Goal: Transaction & Acquisition: Purchase product/service

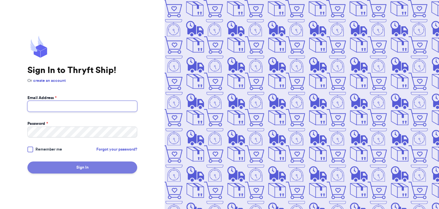
type input "[EMAIL_ADDRESS][DOMAIN_NAME]"
click at [90, 167] on button "Sign In" at bounding box center [82, 167] width 110 height 12
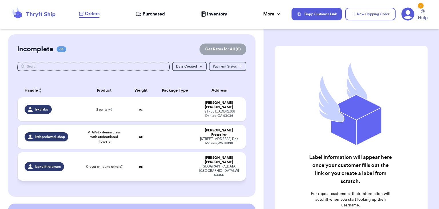
click at [145, 152] on td "oz" at bounding box center [140, 166] width 27 height 28
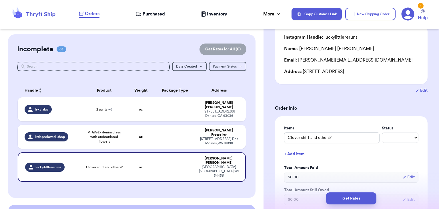
scroll to position [51, 0]
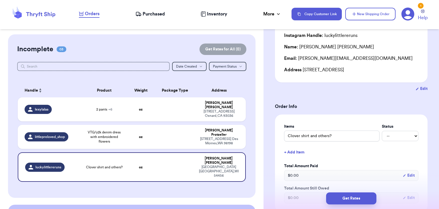
click at [367, 104] on h3 "Order Info" at bounding box center [351, 106] width 153 height 7
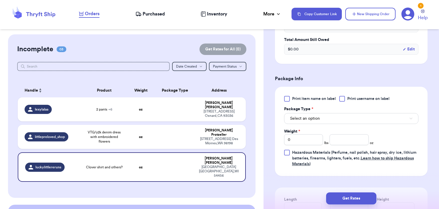
scroll to position [200, 0]
click at [345, 98] on div at bounding box center [342, 99] width 6 height 6
click at [0, 0] on input "Print username on label" at bounding box center [0, 0] width 0 height 0
click at [347, 118] on button "Select an option" at bounding box center [351, 118] width 134 height 11
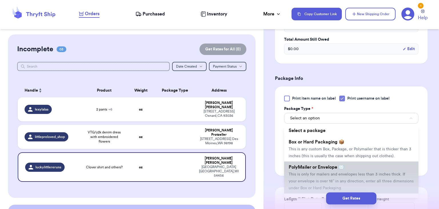
click at [340, 175] on span "This is only for mailers and envelopes less than 3 inches thick. If your envelo…" at bounding box center [351, 181] width 125 height 18
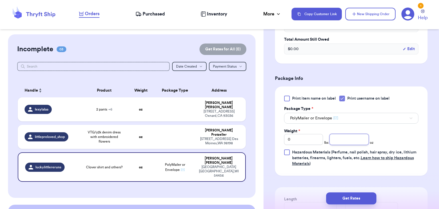
click at [356, 141] on input "number" at bounding box center [349, 139] width 39 height 11
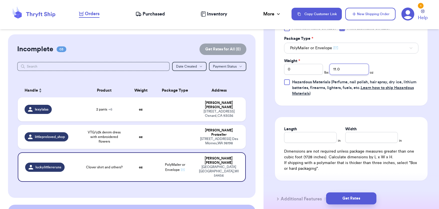
scroll to position [271, 0]
type input "11.0"
click at [321, 134] on input "Length" at bounding box center [310, 136] width 53 height 11
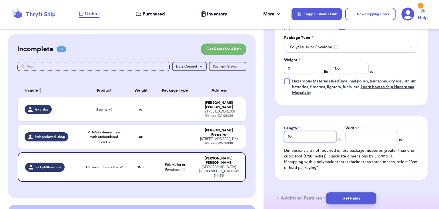
type input "10"
click at [353, 140] on input "Width *" at bounding box center [371, 136] width 53 height 11
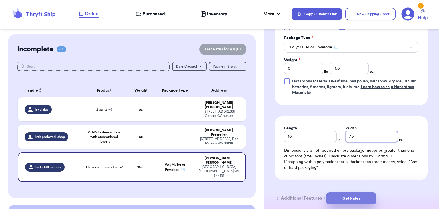
type input "7.5"
click at [359, 196] on button "Get Rates" at bounding box center [351, 198] width 50 height 12
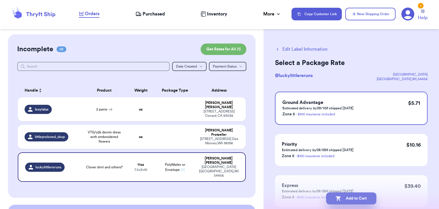
click at [359, 196] on button "Add to Cart" at bounding box center [351, 198] width 50 height 12
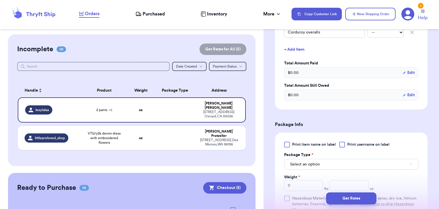
scroll to position [268, 0]
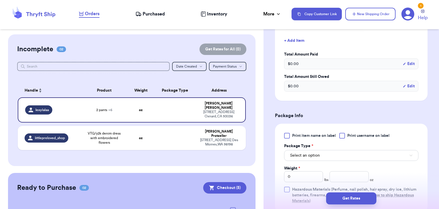
click at [341, 134] on div at bounding box center [342, 136] width 6 height 6
click at [0, 0] on input "Print username on label" at bounding box center [0, 0] width 0 height 0
click at [333, 156] on button "Select an option" at bounding box center [351, 155] width 134 height 11
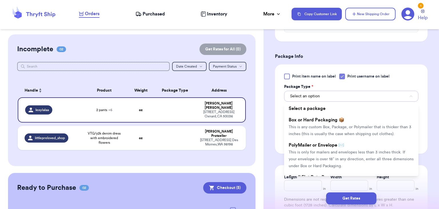
scroll to position [326, 0]
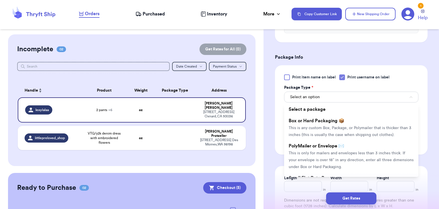
click at [333, 156] on li "PolyMailer or Envelope ✉️ This is only for mailers and envelopes less than 3 in…" at bounding box center [351, 156] width 134 height 32
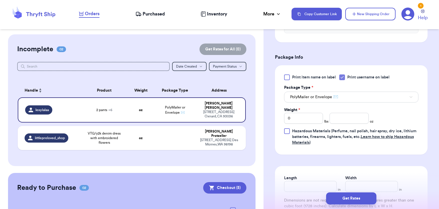
click at [271, 121] on div "Shipping Information Delete Label Customer Info Order created: [DATE] 11:38 AM …" at bounding box center [352, 3] width 176 height 591
click at [294, 118] on input "0" at bounding box center [303, 118] width 39 height 11
type input "2"
click at [346, 118] on input "number" at bounding box center [349, 118] width 39 height 11
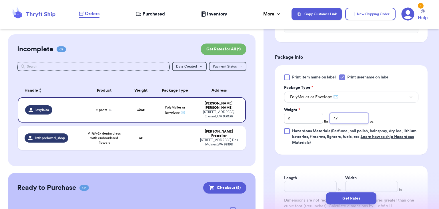
scroll to position [416, 0]
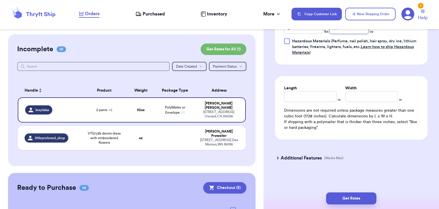
type input "7.7"
click at [317, 94] on input "Length" at bounding box center [310, 96] width 53 height 11
type input "15.5"
click at [361, 99] on input "Width *" at bounding box center [371, 96] width 53 height 11
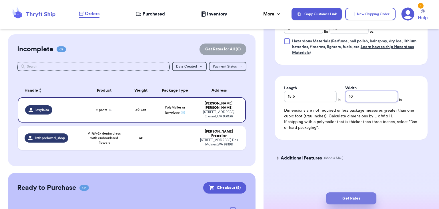
type input "10"
click at [350, 197] on button "Get Rates" at bounding box center [351, 198] width 50 height 12
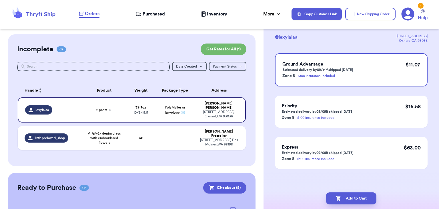
scroll to position [0, 0]
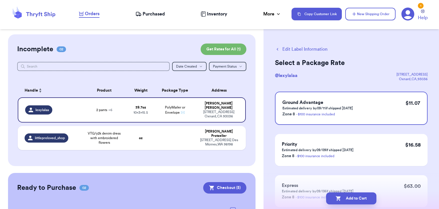
click at [350, 197] on button "Add to Cart" at bounding box center [351, 198] width 50 height 12
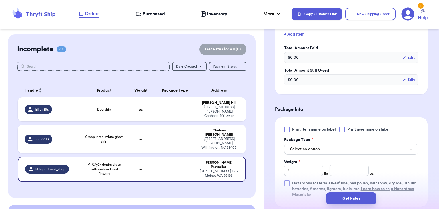
scroll to position [170, 0]
click at [340, 128] on div at bounding box center [342, 128] width 6 height 6
click at [0, 0] on input "Print username on label" at bounding box center [0, 0] width 0 height 0
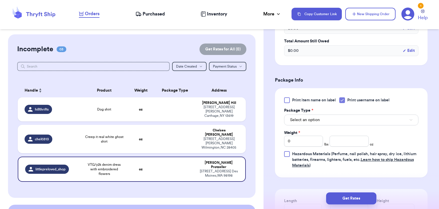
scroll to position [207, 0]
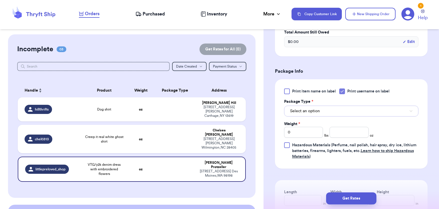
click at [357, 110] on button "Select an option" at bounding box center [351, 111] width 134 height 11
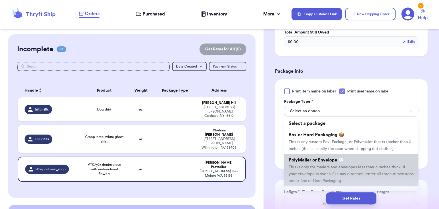
click at [340, 162] on li "PolyMailer or Envelope ✉️ This is only for mailers and envelopes less than 3 in…" at bounding box center [351, 170] width 134 height 32
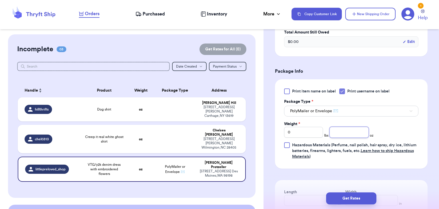
click at [337, 132] on input "number" at bounding box center [349, 132] width 39 height 11
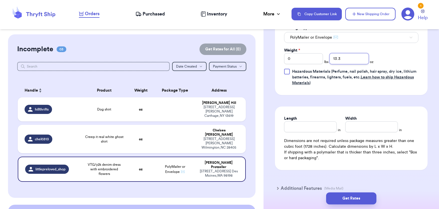
scroll to position [289, 0]
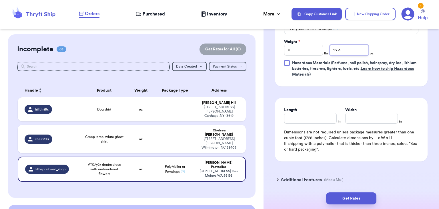
type input "13.3"
click at [314, 117] on input "Length" at bounding box center [310, 118] width 53 height 11
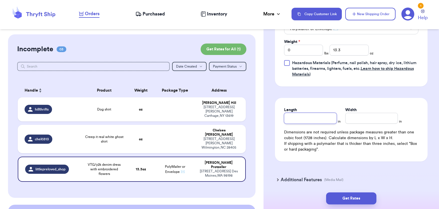
type input "1"
type input "0"
type input "10"
click at [356, 117] on input "Width *" at bounding box center [371, 118] width 53 height 11
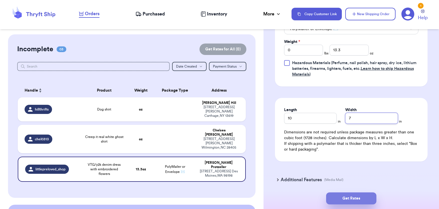
type input "7"
click at [344, 202] on button "Get Rates" at bounding box center [351, 198] width 50 height 12
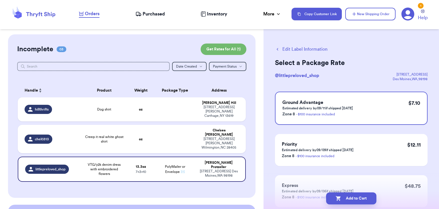
click at [344, 202] on button "Add to Cart" at bounding box center [351, 198] width 50 height 12
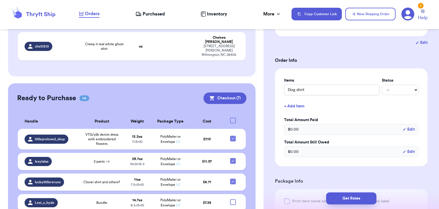
scroll to position [96, 0]
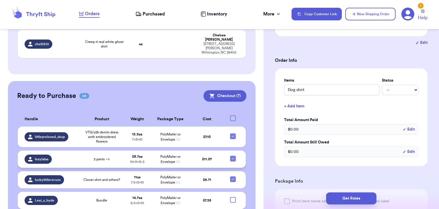
click at [130, 160] on span "10 x 3 x 15.5" at bounding box center [137, 161] width 15 height 3
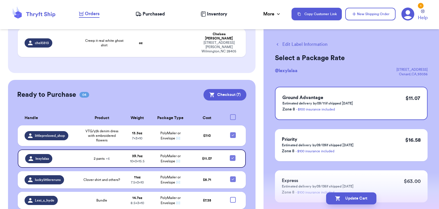
scroll to position [3, 0]
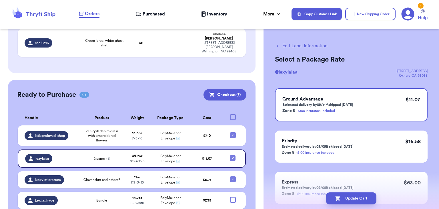
click at [294, 46] on button "Edit Label Information" at bounding box center [301, 45] width 53 height 7
checkbox input "false"
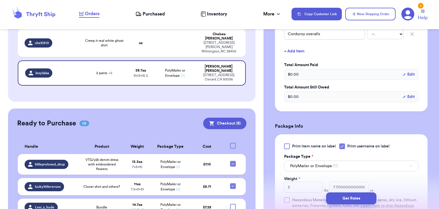
scroll to position [275, 0]
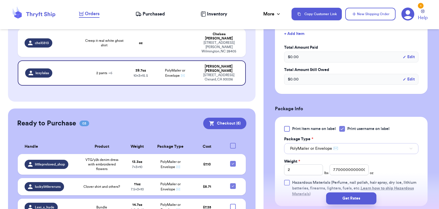
click at [348, 150] on button "PolyMailer or Envelope ✉️" at bounding box center [351, 148] width 134 height 11
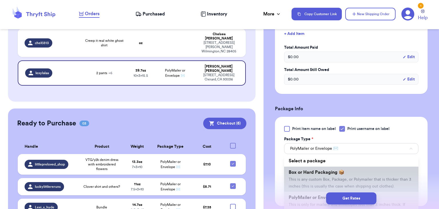
click at [333, 171] on span "Box or Hard Packaging 📦" at bounding box center [317, 172] width 56 height 5
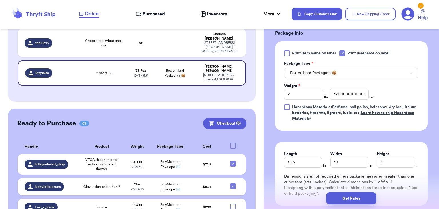
scroll to position [351, 0]
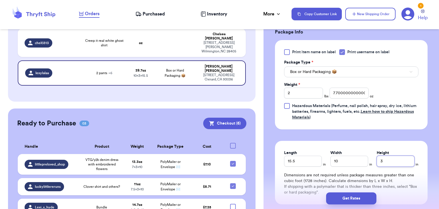
click at [409, 163] on input "3" at bounding box center [396, 161] width 38 height 11
type input "4"
click at [361, 195] on button "Get Rates" at bounding box center [351, 198] width 50 height 12
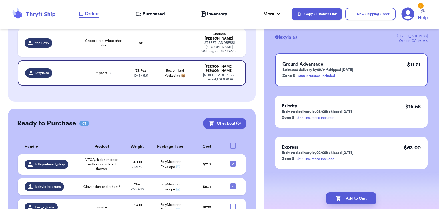
scroll to position [0, 0]
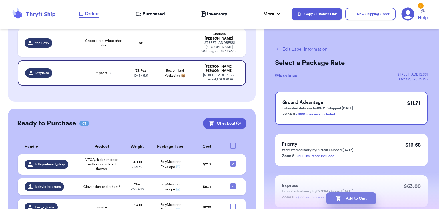
click at [356, 201] on button "Add to Cart" at bounding box center [351, 198] width 50 height 12
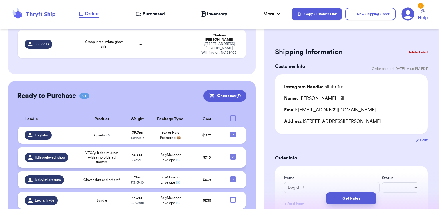
click at [120, 150] on span "VTG/y2k denim dress with embroidered flowers" at bounding box center [101, 157] width 37 height 14
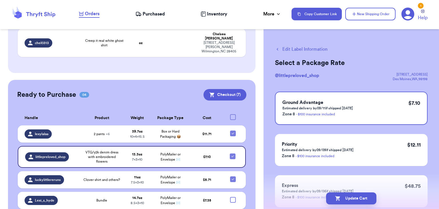
click at [283, 49] on button "Edit Label Information" at bounding box center [301, 49] width 53 height 7
checkbox input "false"
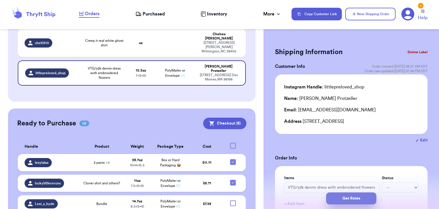
click at [353, 198] on button "Get Rates" at bounding box center [351, 198] width 50 height 12
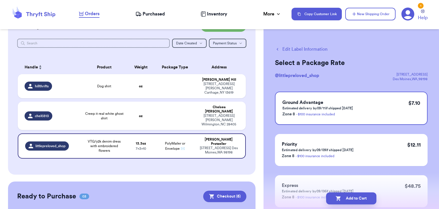
scroll to position [20, 0]
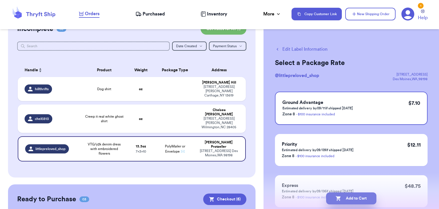
click at [351, 195] on button "Add to Cart" at bounding box center [351, 198] width 50 height 12
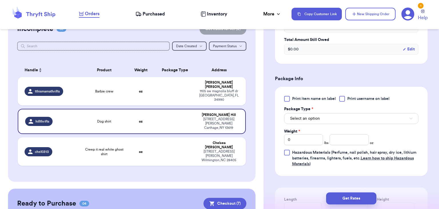
scroll to position [200, 0]
click at [343, 99] on div at bounding box center [342, 98] width 6 height 6
click at [0, 0] on input "Print username on label" at bounding box center [0, 0] width 0 height 0
click at [342, 114] on button "Select an option" at bounding box center [351, 117] width 134 height 11
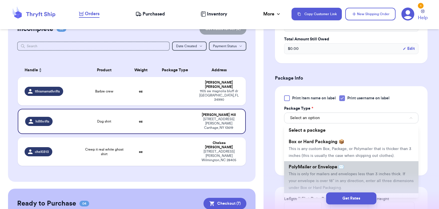
click at [333, 165] on span "PolyMailer or Envelope ✉️" at bounding box center [316, 166] width 55 height 5
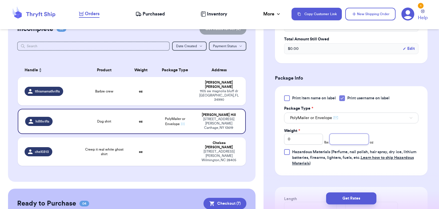
click at [354, 141] on input "number" at bounding box center [349, 139] width 39 height 11
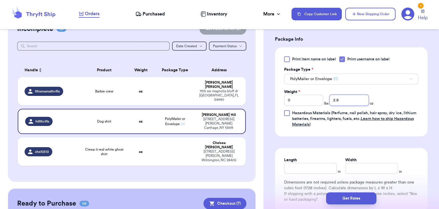
scroll to position [240, 0]
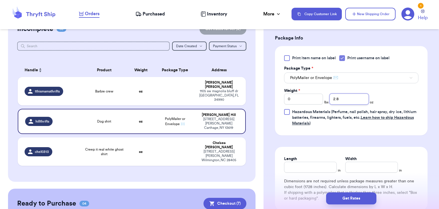
type input "2.8"
click at [311, 168] on input "Length" at bounding box center [310, 167] width 53 height 11
type input "10"
click at [352, 164] on input "Width *" at bounding box center [371, 167] width 53 height 11
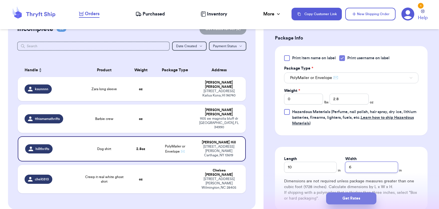
type input "6"
click at [348, 195] on button "Get Rates" at bounding box center [351, 198] width 50 height 12
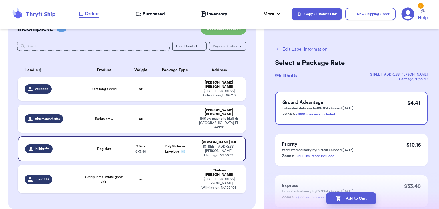
click at [348, 195] on button "Add to Cart" at bounding box center [351, 198] width 50 height 12
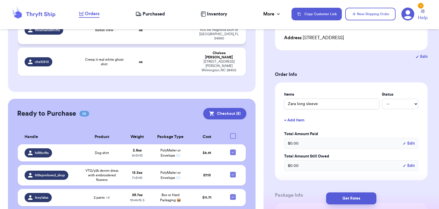
scroll to position [111, 0]
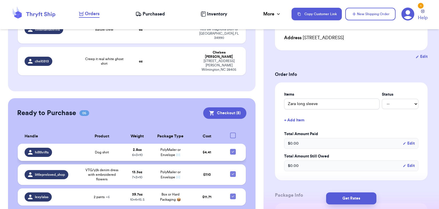
click at [83, 144] on td "Dog shirt" at bounding box center [102, 152] width 44 height 17
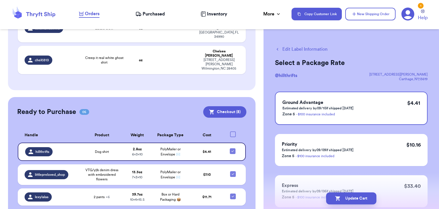
click at [284, 51] on button "Edit Label Information" at bounding box center [301, 49] width 53 height 7
checkbox input "false"
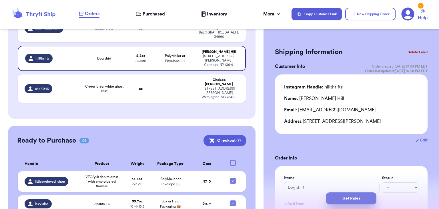
click at [350, 200] on button "Get Rates" at bounding box center [351, 198] width 50 height 12
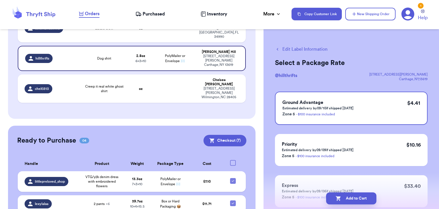
click at [350, 200] on button "Add to Cart" at bounding box center [351, 198] width 50 height 12
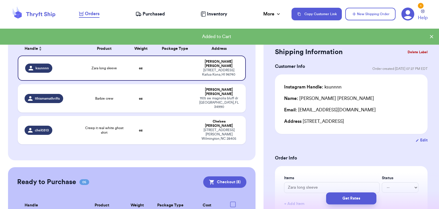
scroll to position [40, 0]
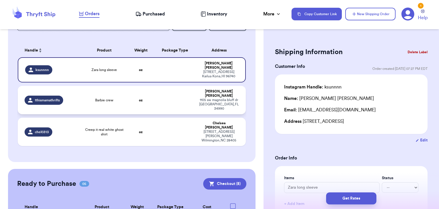
click at [137, 94] on td "oz" at bounding box center [140, 100] width 27 height 28
type input "Barbie crew"
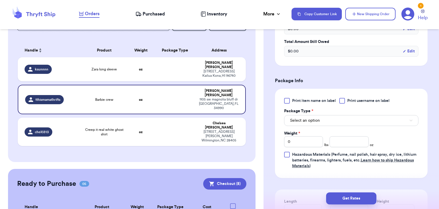
scroll to position [199, 0]
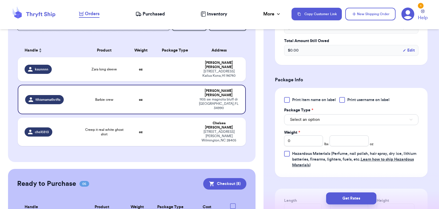
click at [346, 101] on label "Print username on label" at bounding box center [364, 100] width 50 height 6
click at [0, 0] on input "Print username on label" at bounding box center [0, 0] width 0 height 0
click at [341, 121] on button "Select an option" at bounding box center [351, 119] width 134 height 11
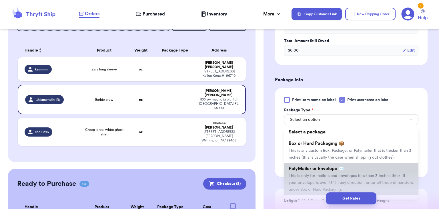
click at [328, 170] on span "PolyMailer or Envelope ✉️" at bounding box center [316, 168] width 55 height 5
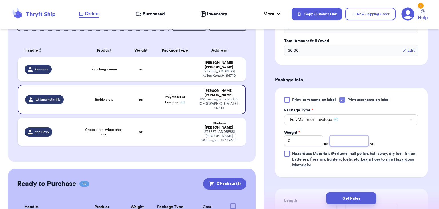
click at [355, 143] on input "number" at bounding box center [349, 140] width 39 height 11
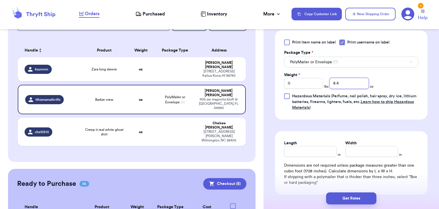
scroll to position [258, 0]
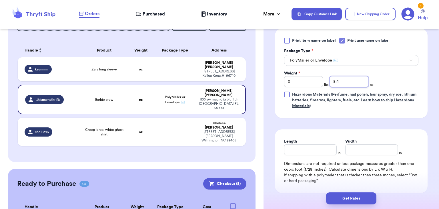
type input "8.4"
click at [326, 150] on input "Length" at bounding box center [310, 149] width 53 height 11
type input "10"
click at [358, 148] on input "Width *" at bounding box center [371, 149] width 53 height 11
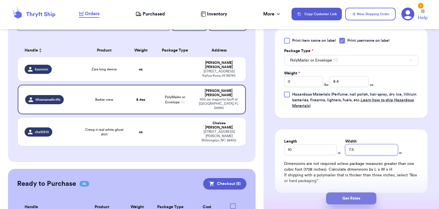
type input "7.5"
click at [359, 198] on button "Get Rates" at bounding box center [351, 198] width 50 height 12
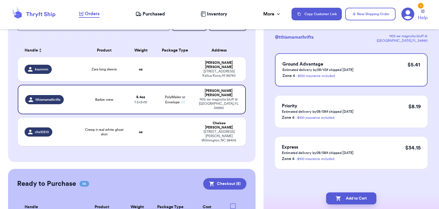
scroll to position [0, 0]
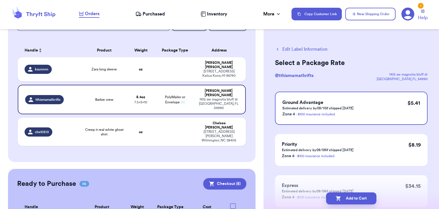
click at [359, 198] on button "Add to Cart" at bounding box center [351, 198] width 50 height 12
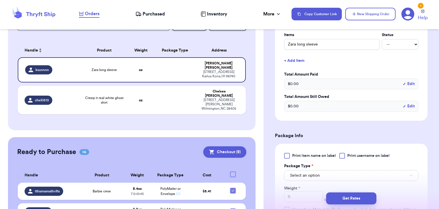
scroll to position [144, 0]
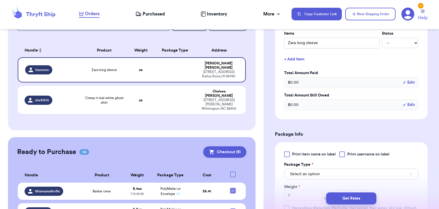
click at [342, 156] on div at bounding box center [342, 154] width 6 height 6
click at [0, 0] on input "Print username on label" at bounding box center [0, 0] width 0 height 0
click at [334, 175] on button "Select an option" at bounding box center [351, 173] width 134 height 11
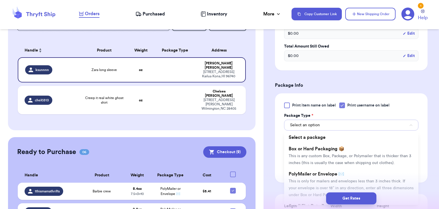
scroll to position [202, 0]
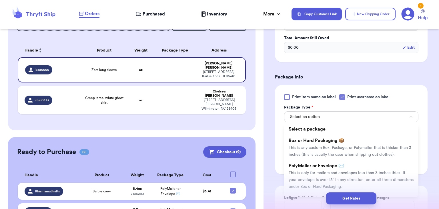
click at [334, 175] on li "PolyMailer or Envelope ✉️ This is only for mailers and envelopes less than 3 in…" at bounding box center [351, 176] width 134 height 32
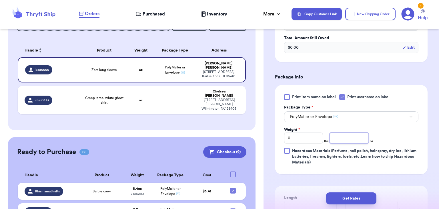
click at [347, 136] on input "number" at bounding box center [349, 137] width 39 height 11
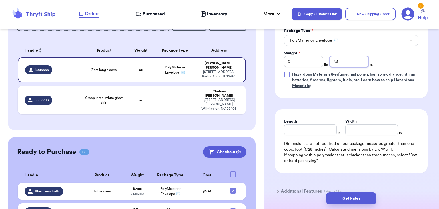
scroll to position [281, 0]
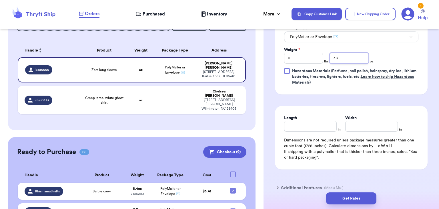
type input "7.3"
click at [311, 129] on input "Length" at bounding box center [310, 126] width 53 height 11
type input "10"
click at [363, 127] on input "Width *" at bounding box center [371, 126] width 53 height 11
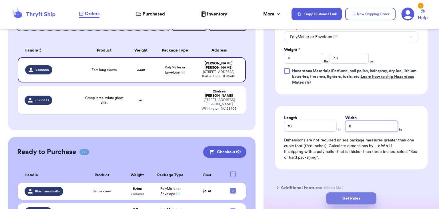
type input "8"
click at [353, 200] on button "Get Rates" at bounding box center [351, 198] width 50 height 12
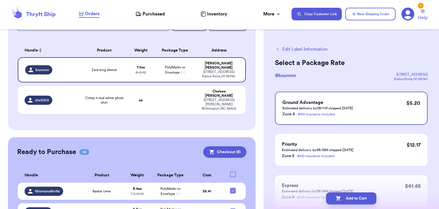
click at [353, 200] on button "Add to Cart" at bounding box center [351, 198] width 50 height 12
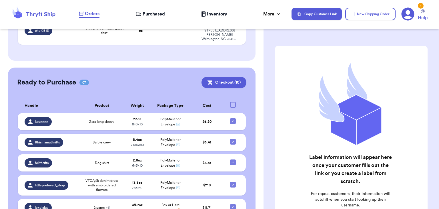
scroll to position [81, 0]
